Goal: Check status

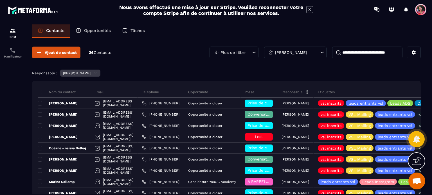
scroll to position [1300, 0]
click at [98, 30] on p "Opportunités" at bounding box center [97, 30] width 27 height 5
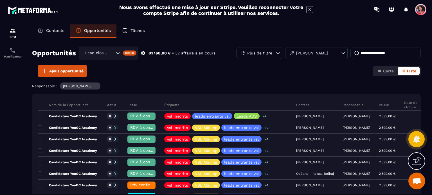
click at [384, 49] on input at bounding box center [385, 53] width 70 height 12
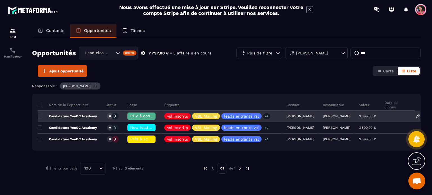
type input "***"
click at [141, 114] on span "RDV à confimer ❓" at bounding box center [148, 116] width 36 height 4
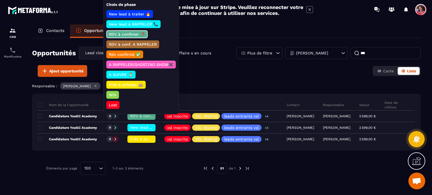
click at [132, 53] on p "Rdv confirmé ✅" at bounding box center [124, 55] width 33 height 6
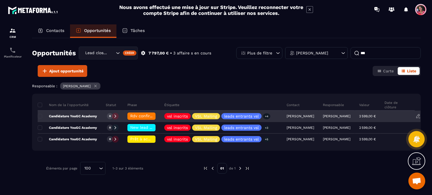
click at [60, 116] on p "Candidature YouGC Academy" at bounding box center [67, 116] width 59 height 4
